Goal: Task Accomplishment & Management: Complete application form

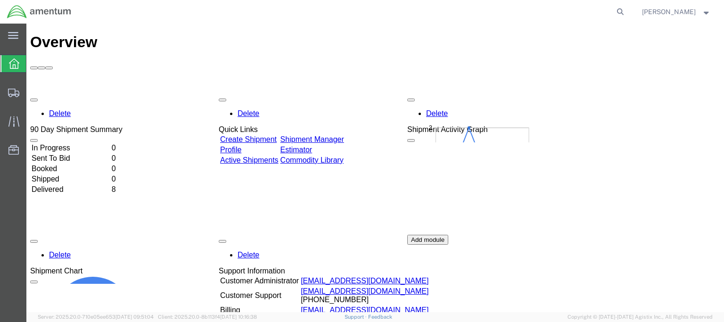
click at [707, 118] on div "Delete 90 Day Shipment Summary In Progress 0 Sent To Bid 0 Booked 0 Shipped 0 D…" at bounding box center [375, 234] width 690 height 283
click at [266, 135] on link "Create Shipment" at bounding box center [248, 139] width 57 height 8
click at [259, 135] on link "Create Shipment" at bounding box center [248, 139] width 57 height 8
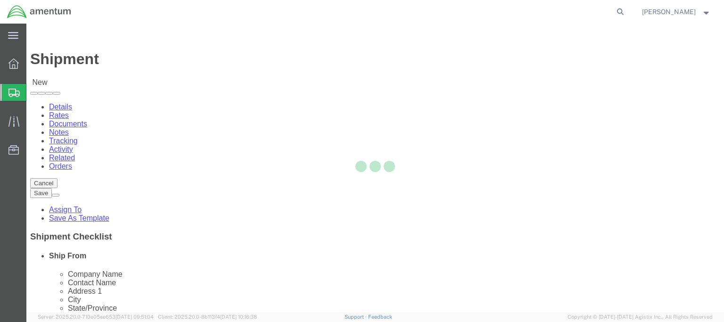
select select
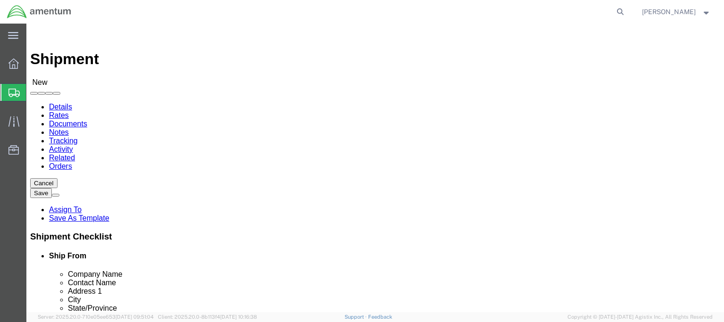
click input "text"
type input "a"
type input "alexis r"
click p "- Amentum - (Alexis Rivera/Jesus Ramirez) BLDG 11108 CSM E. Slewitzke St, Ft. B…"
select select
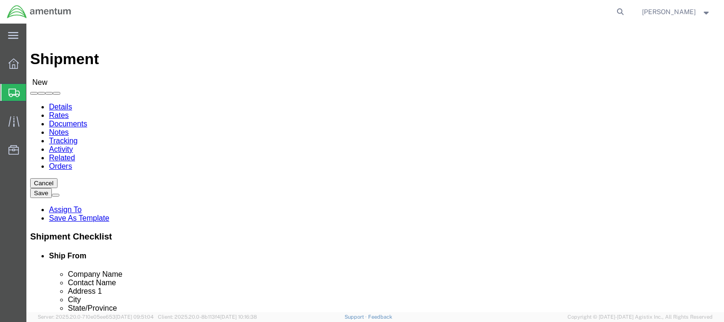
type input "Amentum"
type input "Alexis Rivera/Jesus Ramirez"
type input "BLDG 11108 CSM E. Slewitzke St"
type input "Ft. Bliss"
type input "79918"
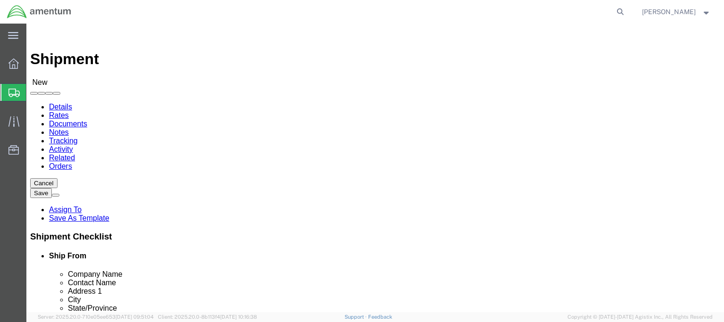
type input "915-744-1141"
type input "alexis.rivera34.ctr@army.mil"
checkbox input "true"
select select "TX"
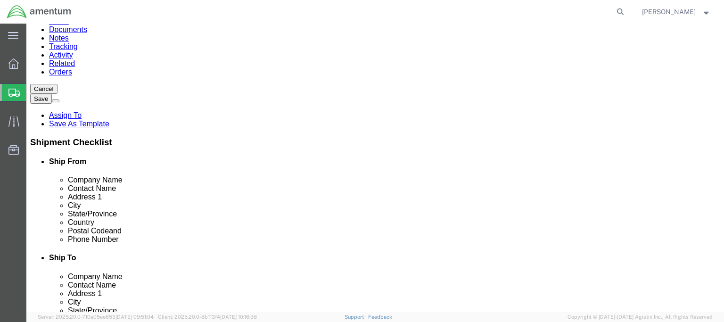
drag, startPoint x: 190, startPoint y: 100, endPoint x: 91, endPoint y: 106, distance: 100.1
click div "Alexis Rivera/Jesus Ramirez alexis r"
click input "Alexis Rivera/Jesus Ramirez"
type input "Allen Rivera"
click label
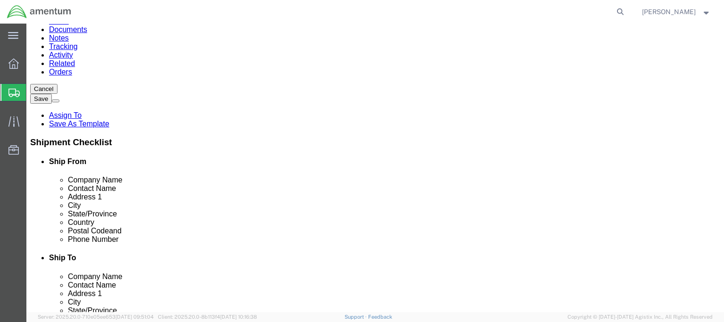
click input "checkbox"
checkbox input "false"
drag, startPoint x: 202, startPoint y: 244, endPoint x: 71, endPoint y: 252, distance: 131.3
click div "Location My Profile Location 1002-4122-6 1006-5256-0 1026-8910-0 1281-0560-3 13…"
paste input "len.n.riveragarcia"
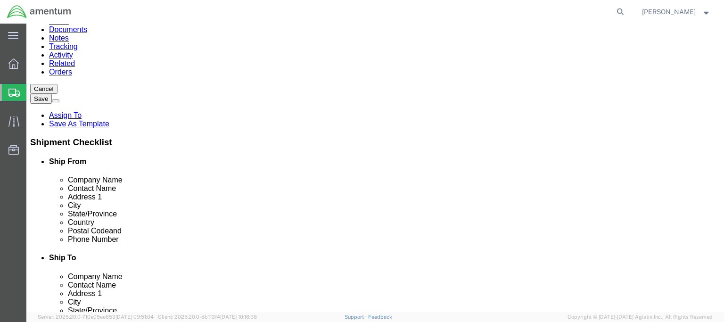
type input "allen.n.riveragarcia.ctr@army.mil"
click input "915-744-1141"
checkbox input "true"
type input "910-600-1781"
click label "Address 2"
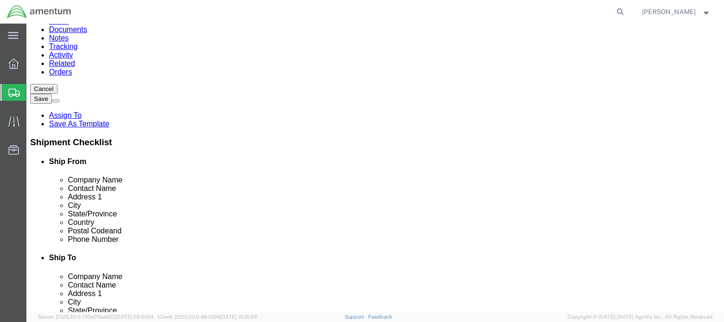
click input "text"
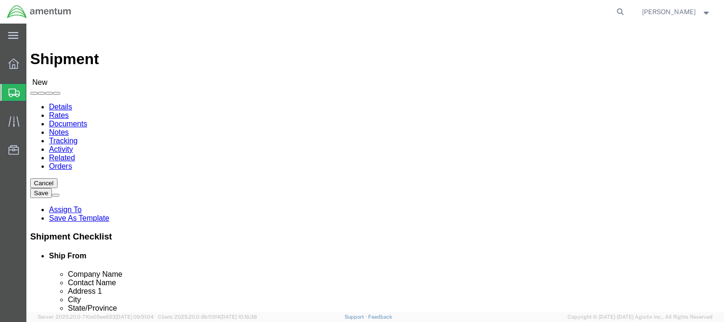
click input "text"
type input "PDM GCSS ARMY"
type input "FRANK THOMPSON"
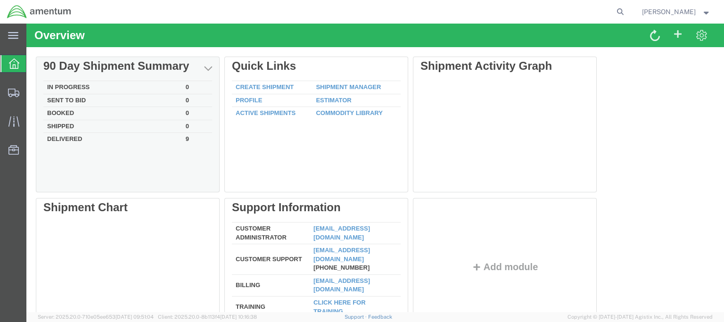
click at [69, 85] on td "In Progress" at bounding box center [112, 87] width 139 height 13
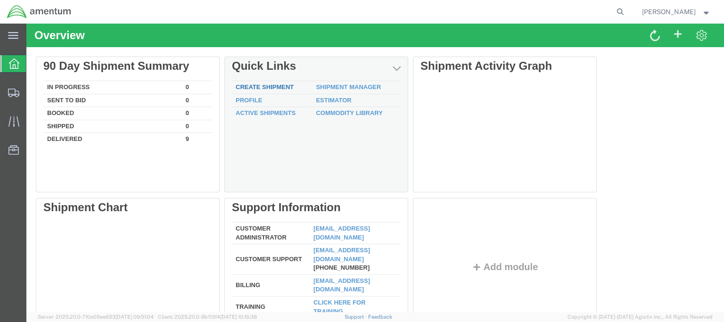
click at [272, 86] on link "Create Shipment" at bounding box center [265, 86] width 58 height 7
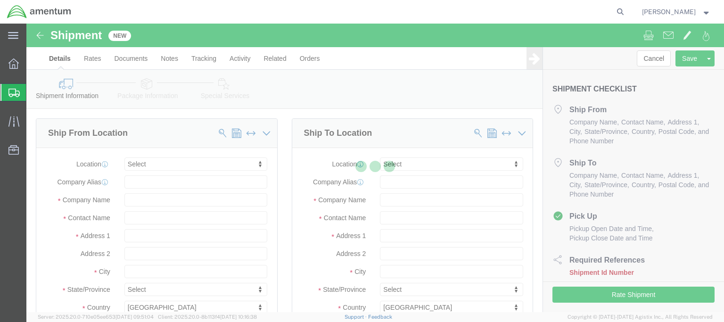
select select
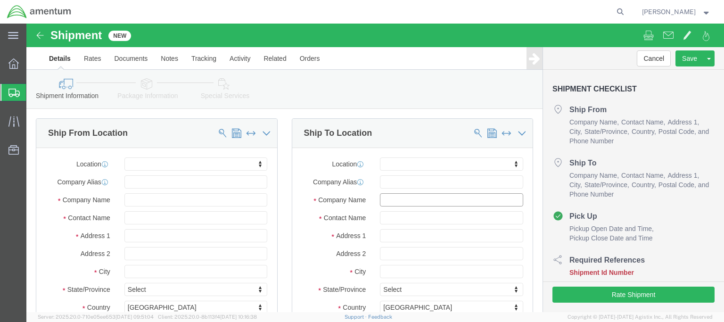
click input "text"
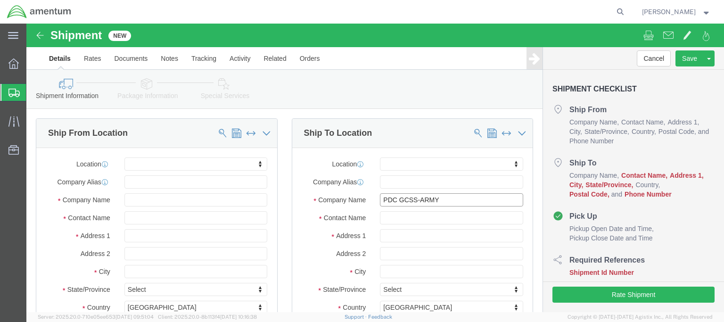
type input "PDC GCSS-ARMY"
type input "[PERSON_NAME]/ [PERSON_NAME]"
click input "text"
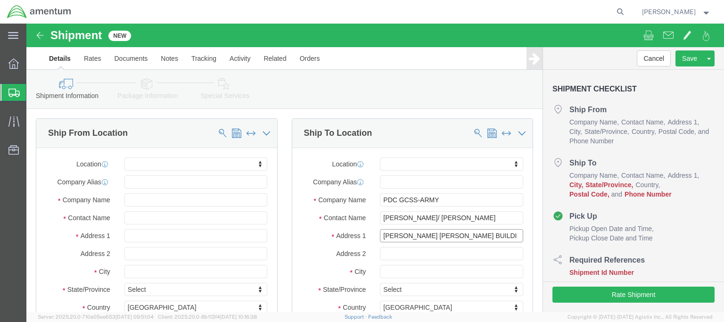
scroll to position [47, 0]
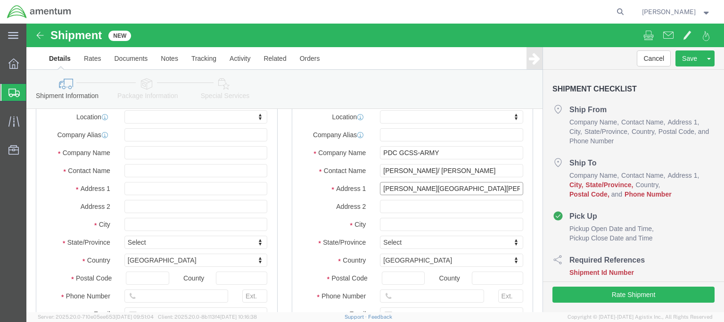
type input "[PERSON_NAME][GEOGRAPHIC_DATA][PERSON_NAME] 4229"
